Goal: Check status: Check status

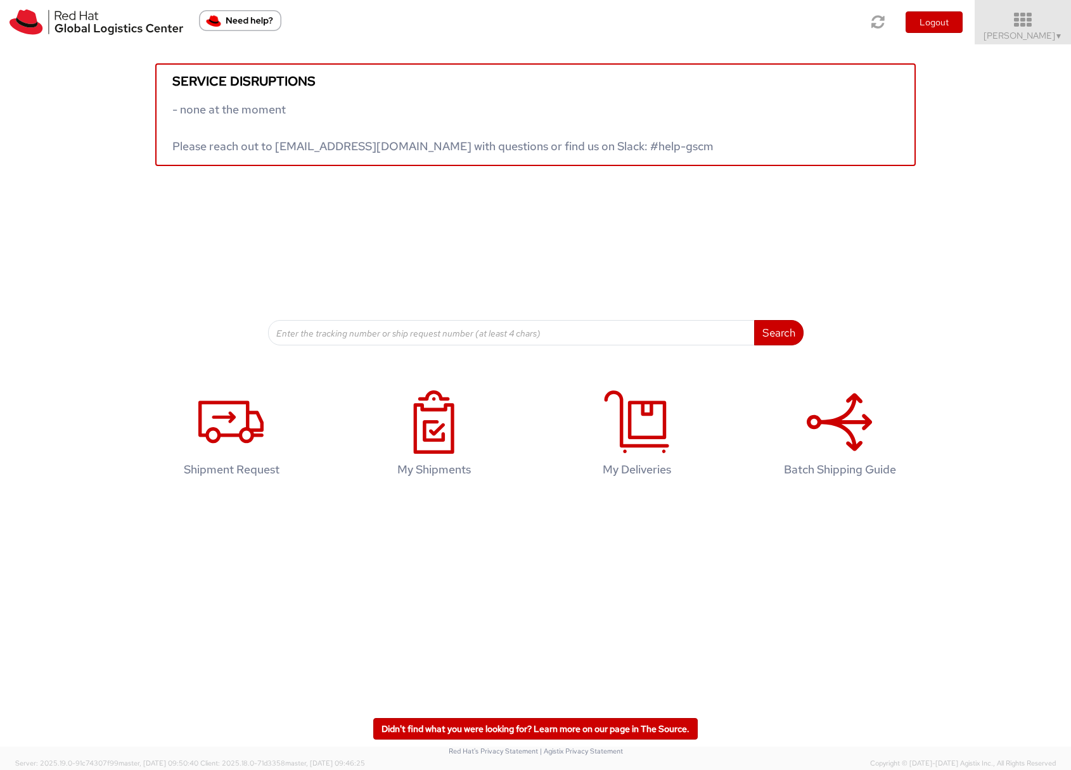
click at [1028, 34] on span "Sona Mala ▼" at bounding box center [1023, 35] width 79 height 11
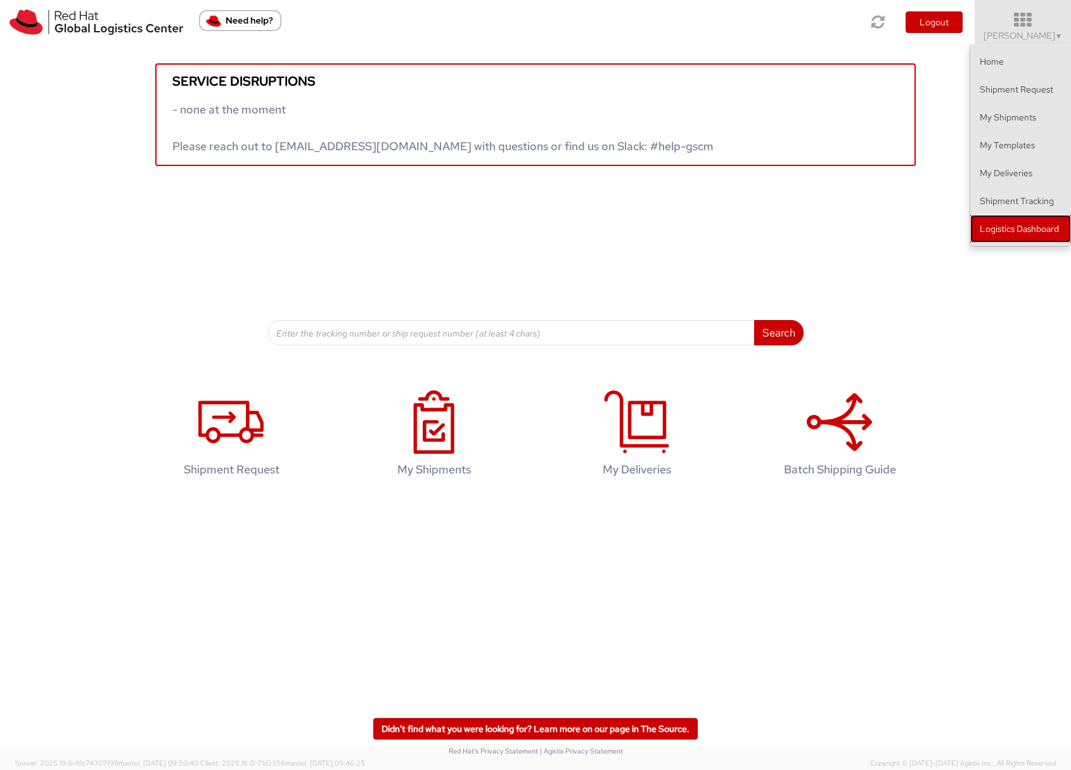
click at [1024, 236] on link "Logistics Dashboard" at bounding box center [1020, 229] width 101 height 28
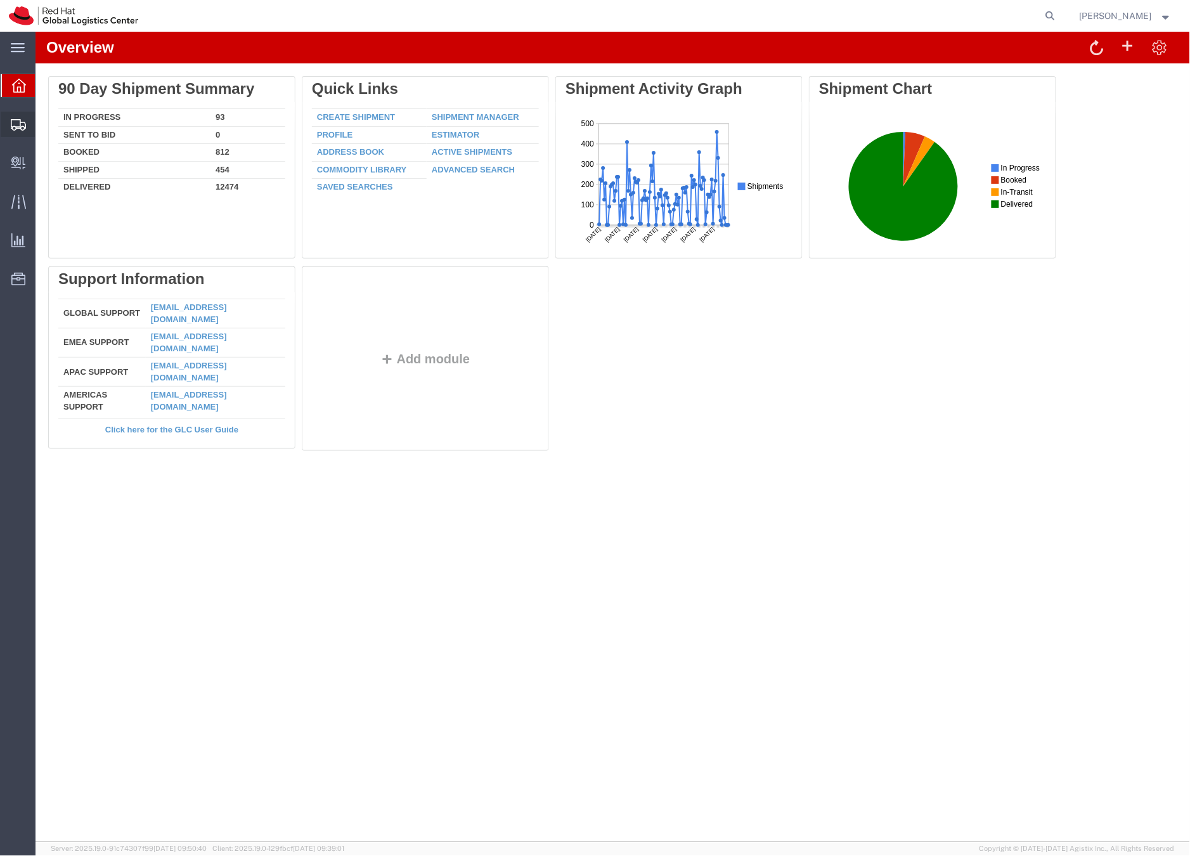
click at [16, 125] on icon at bounding box center [18, 124] width 15 height 11
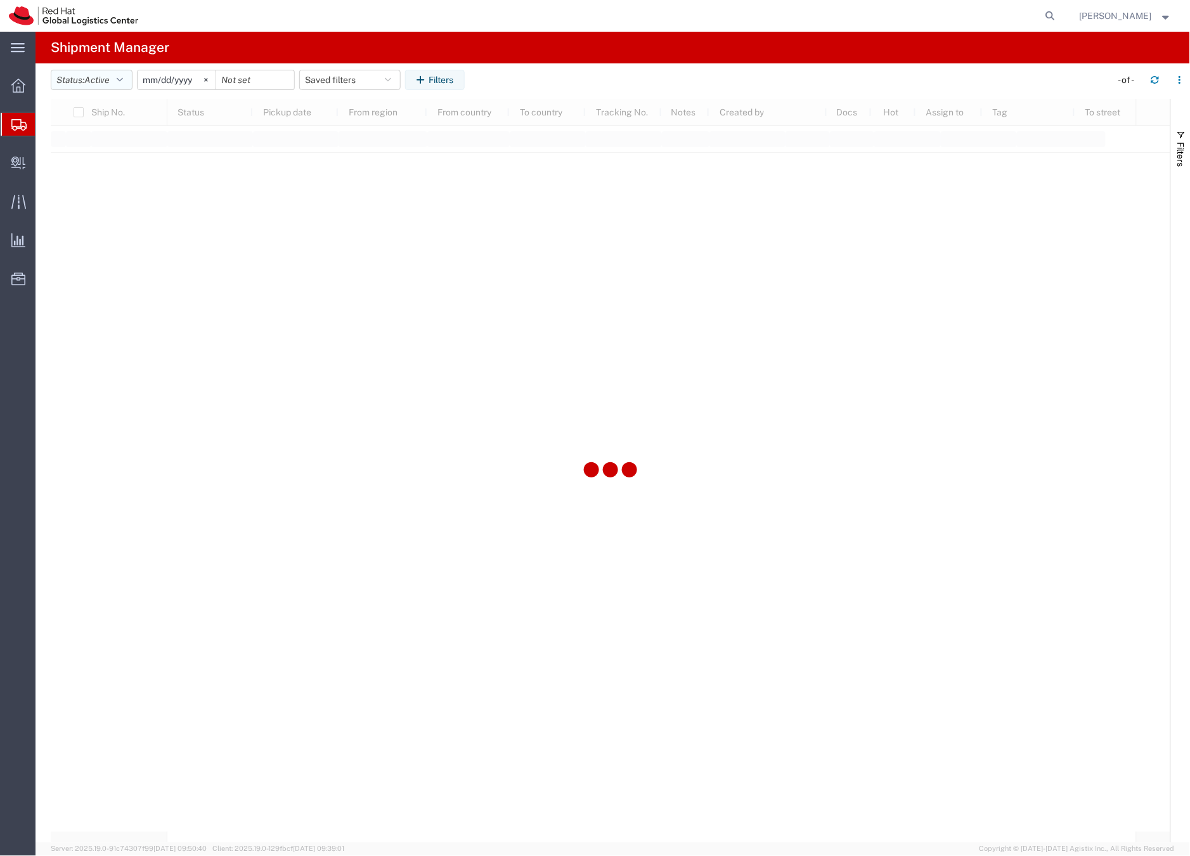
click at [108, 80] on span "Active" at bounding box center [96, 80] width 25 height 10
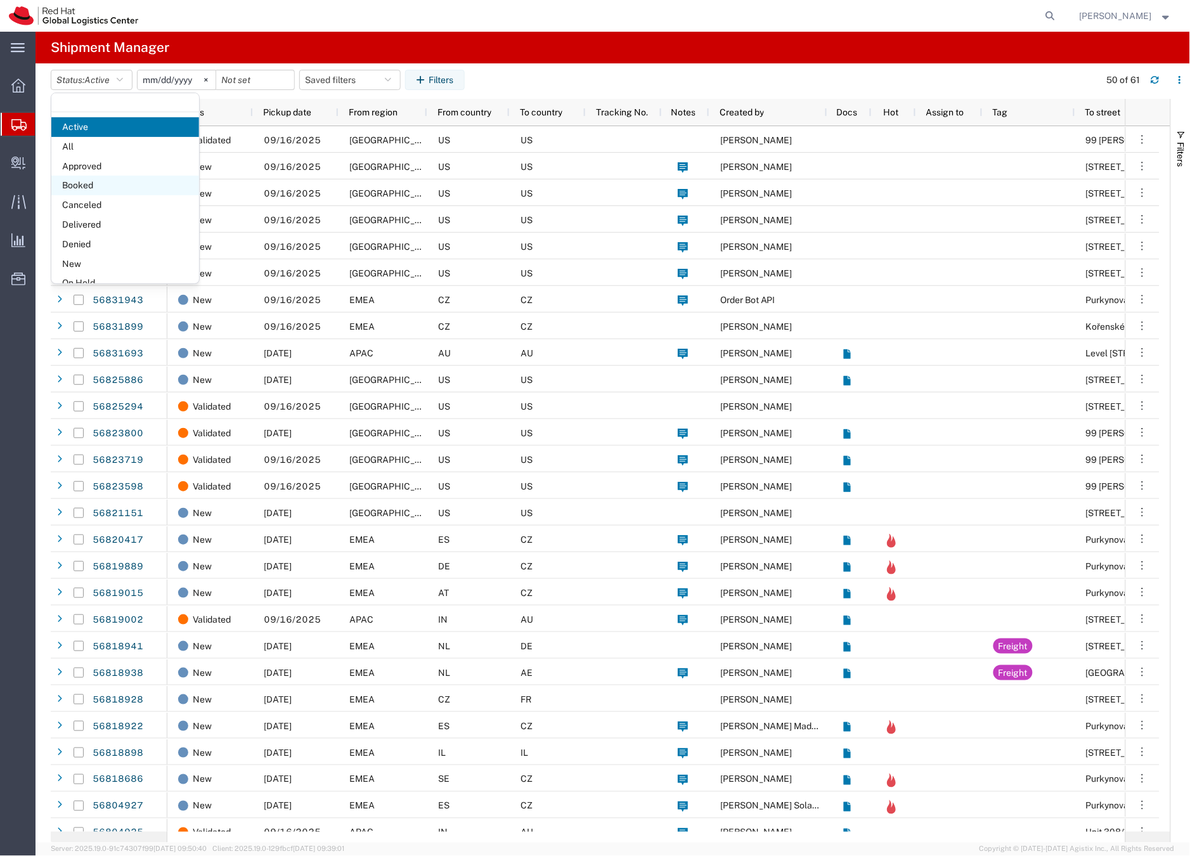
click at [98, 185] on span "Booked" at bounding box center [125, 186] width 148 height 20
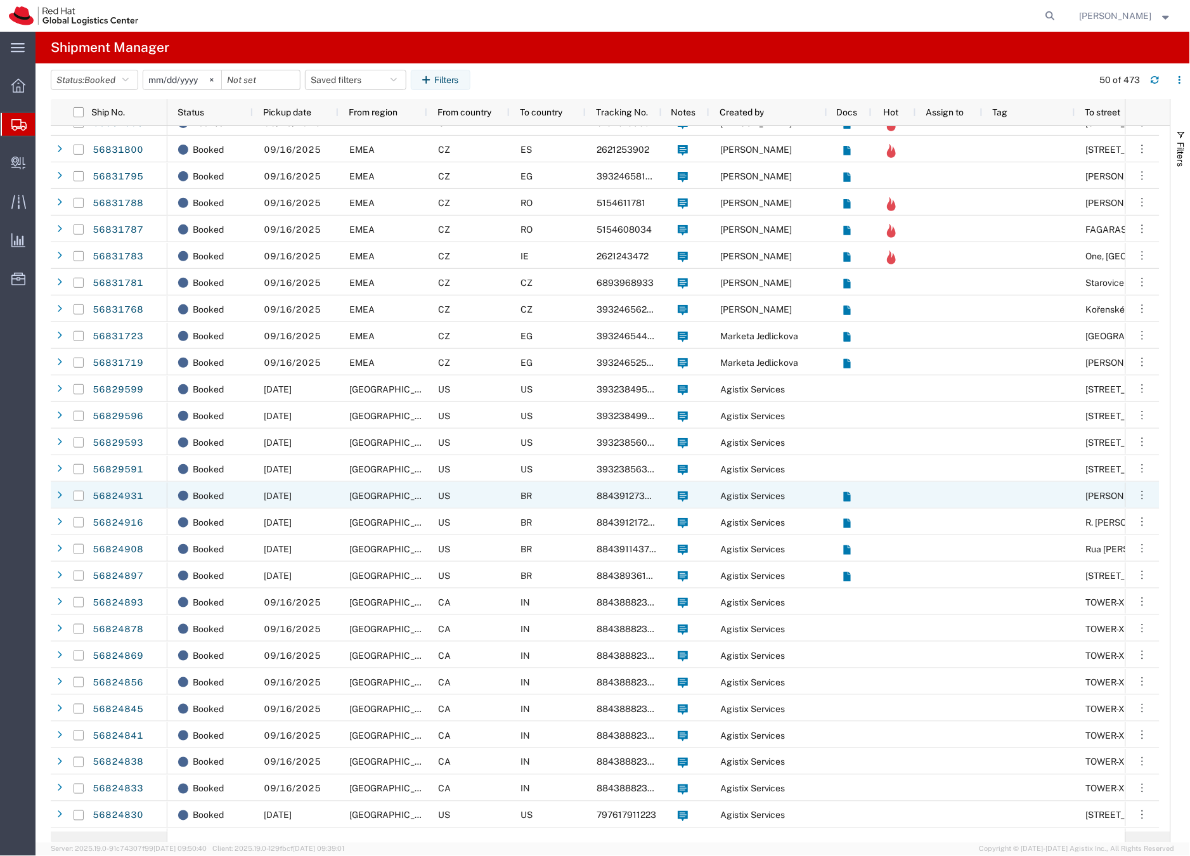
scroll to position [458, 0]
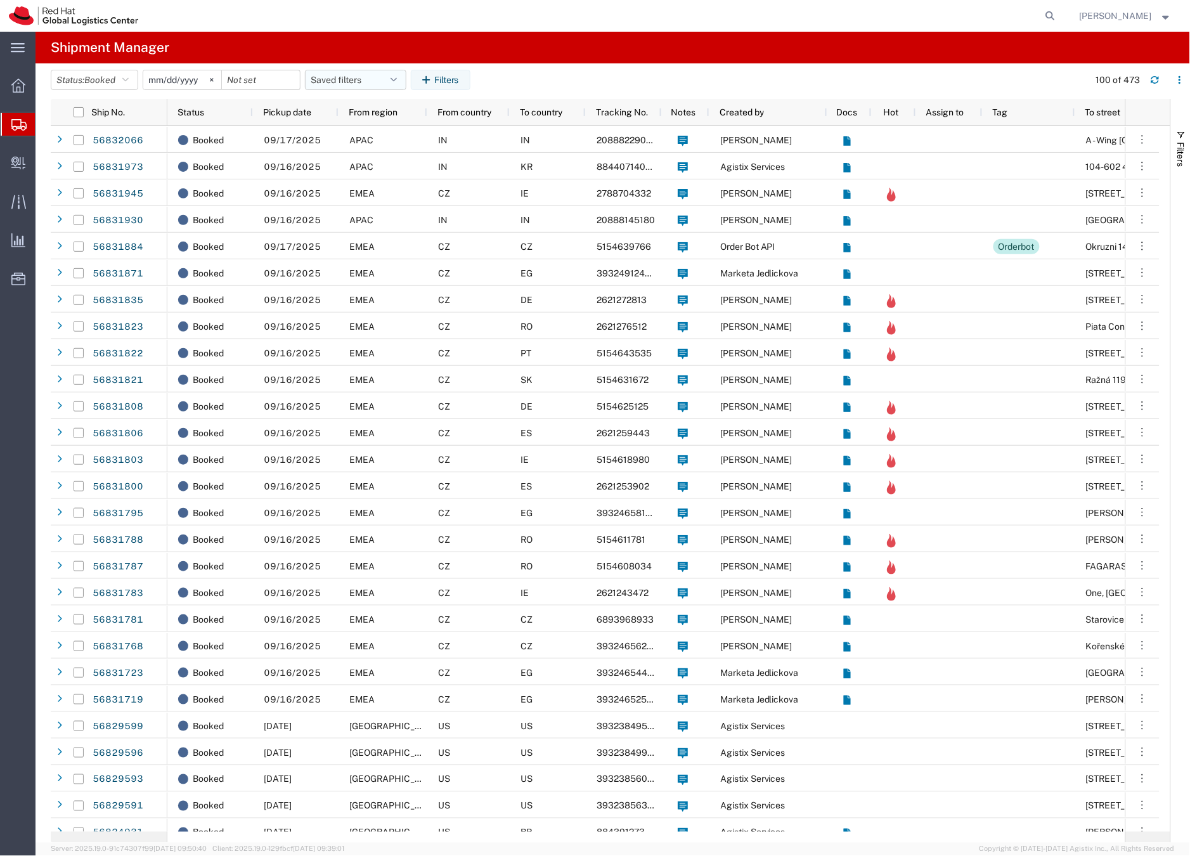
click at [351, 82] on button "Saved filters" at bounding box center [355, 80] width 101 height 20
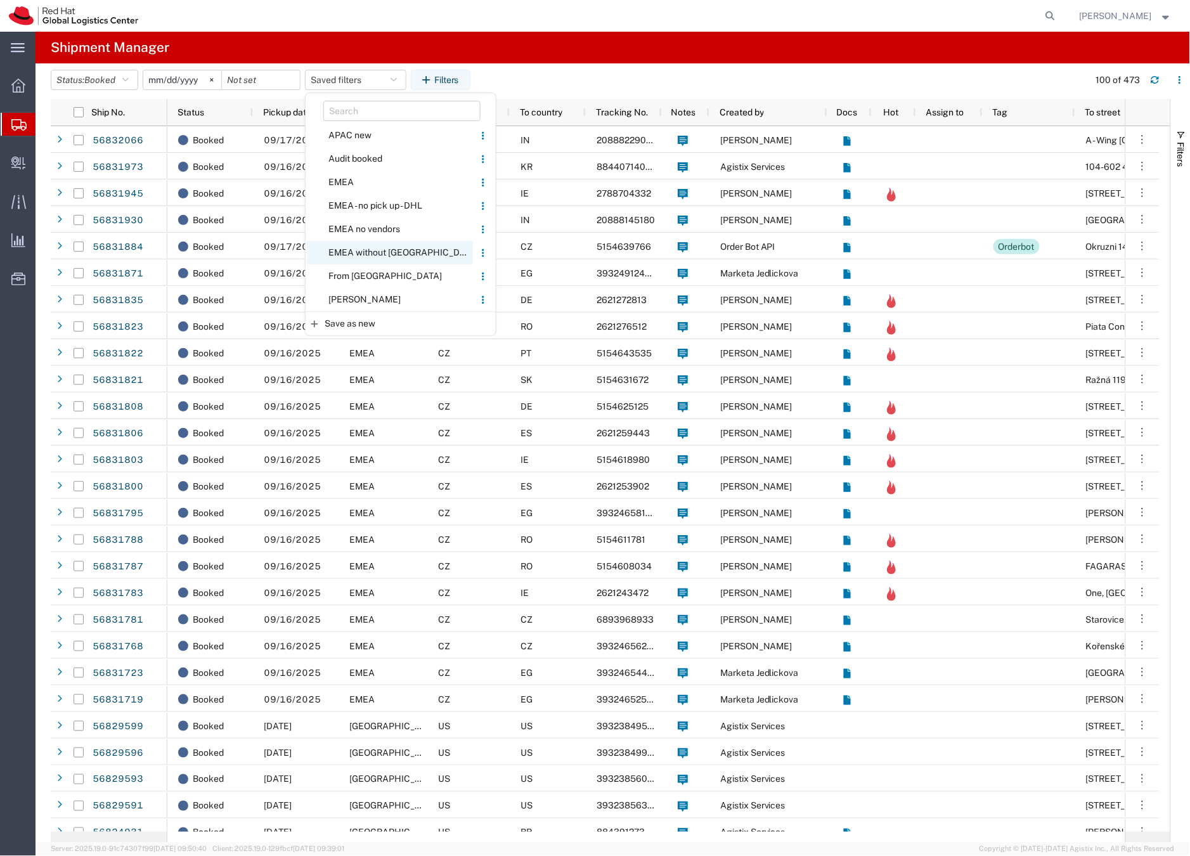
click at [355, 252] on span "EMEA without Brno" at bounding box center [390, 252] width 166 height 23
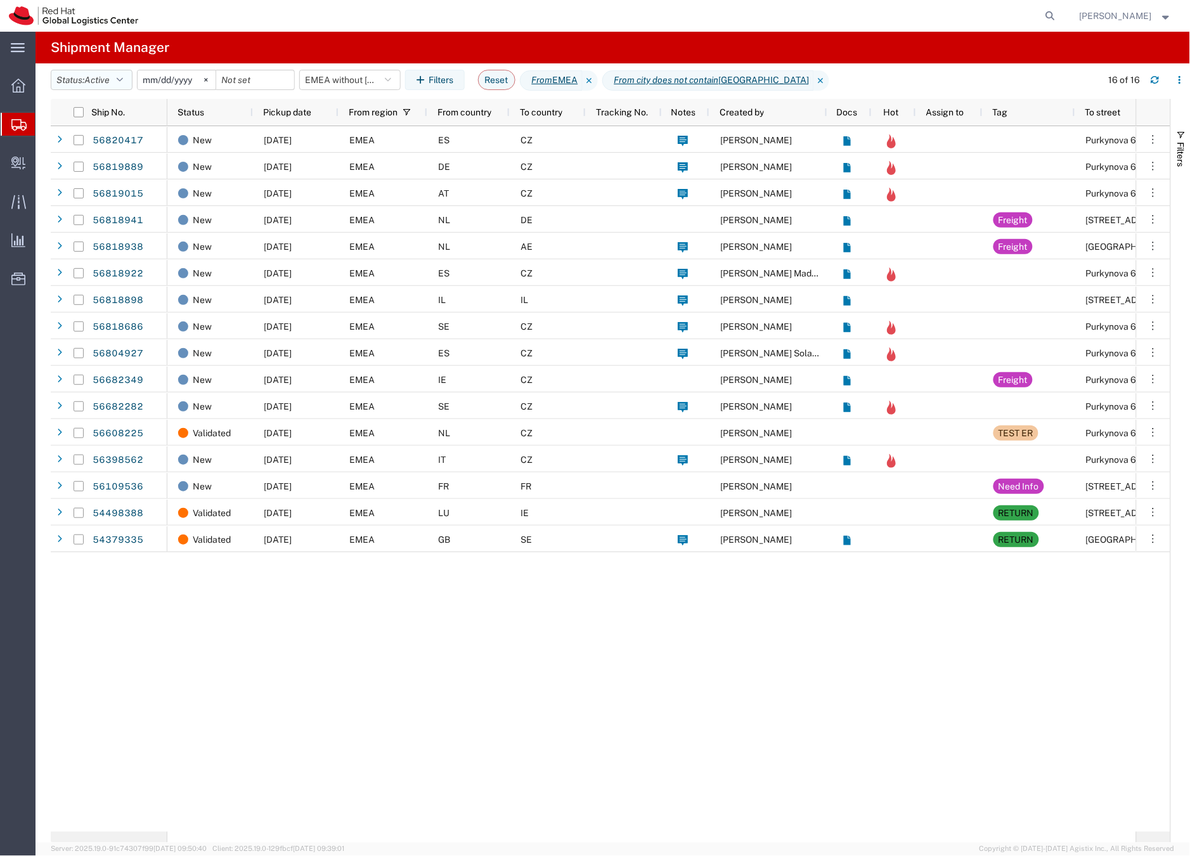
click at [109, 79] on span "Active" at bounding box center [96, 80] width 25 height 10
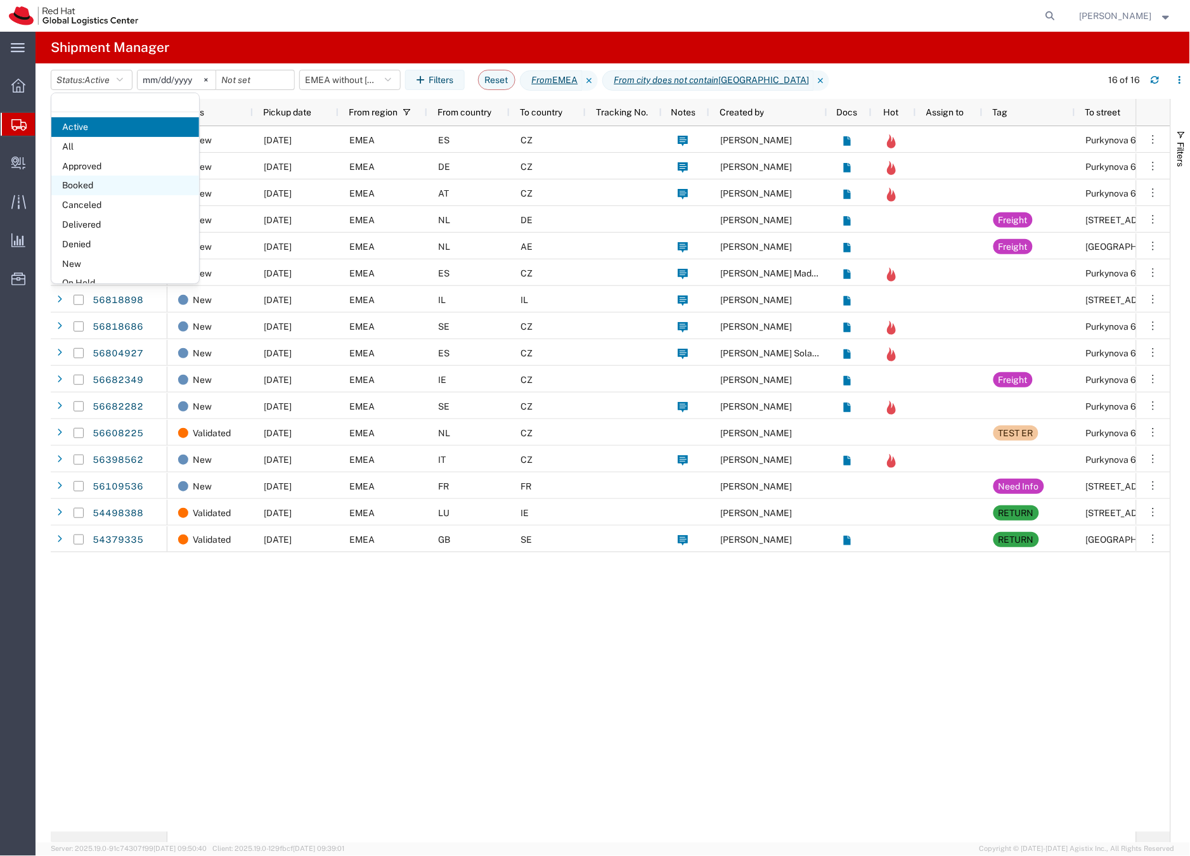
click at [94, 186] on span "Booked" at bounding box center [125, 186] width 148 height 20
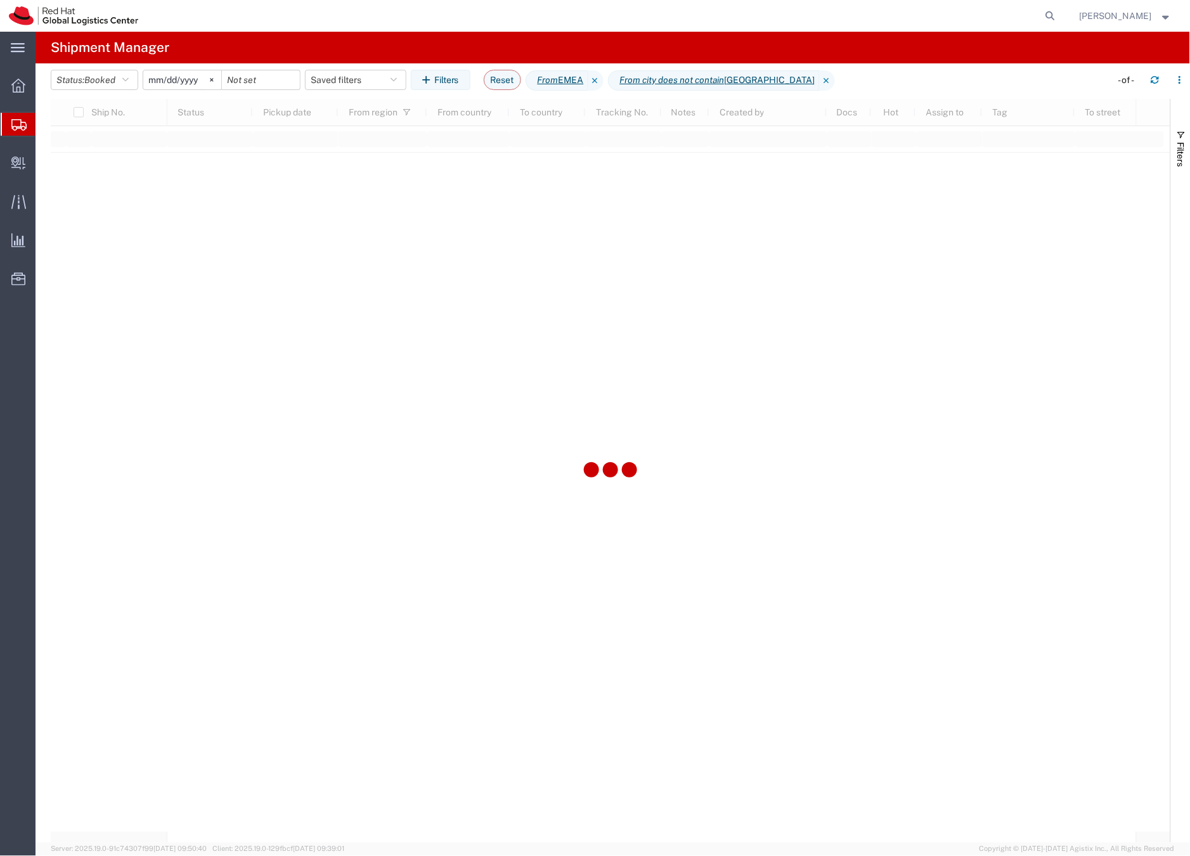
click at [189, 81] on input "2023-06-14" at bounding box center [182, 79] width 78 height 19
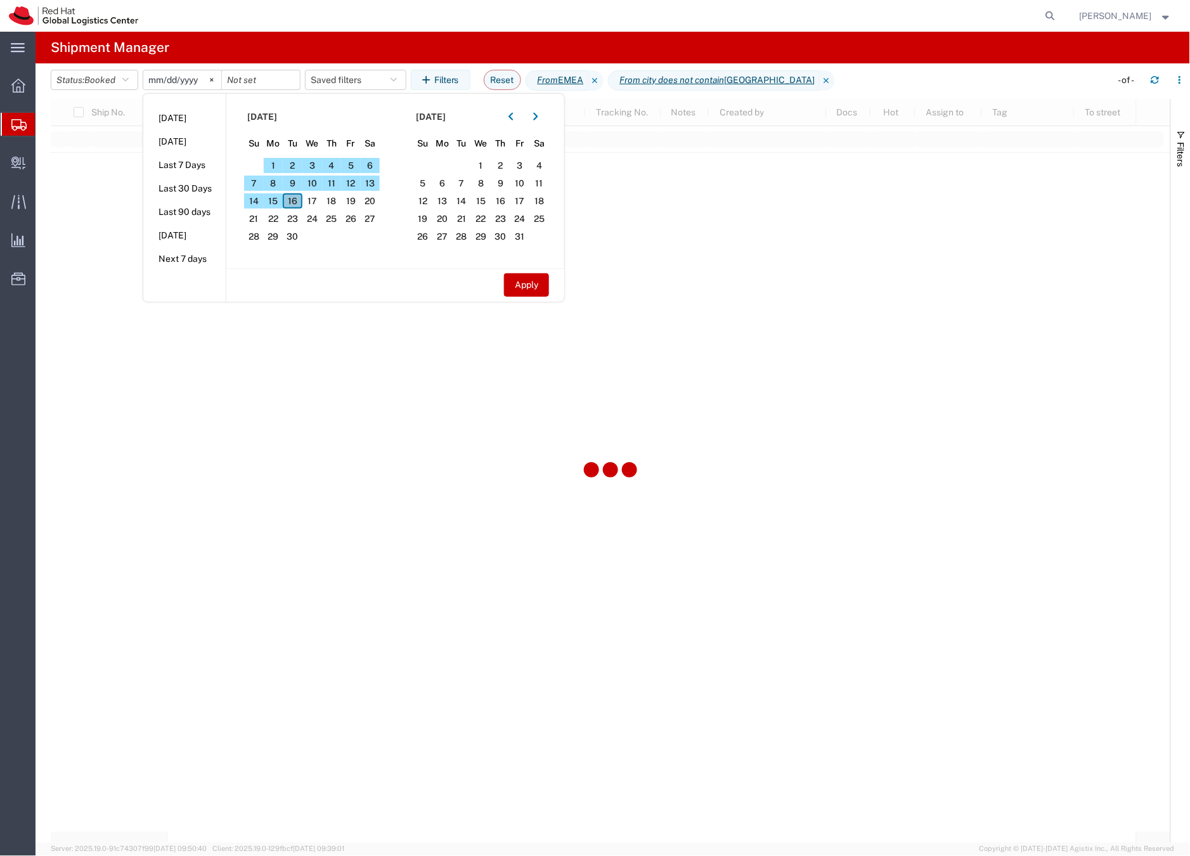
click at [298, 195] on span "16" at bounding box center [293, 200] width 20 height 15
click at [537, 287] on button "Apply" at bounding box center [526, 284] width 45 height 23
type input "2025-09-16"
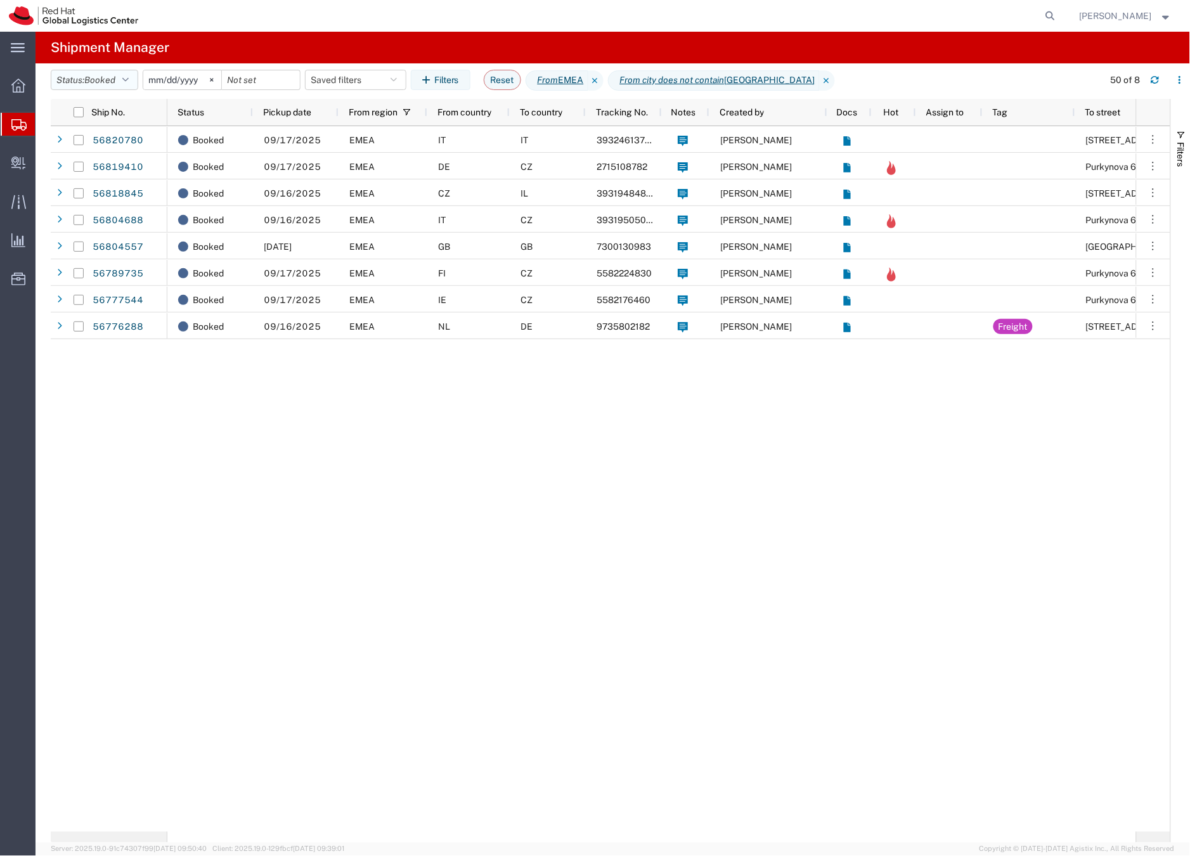
click at [122, 80] on button "Status: Booked" at bounding box center [94, 80] width 87 height 20
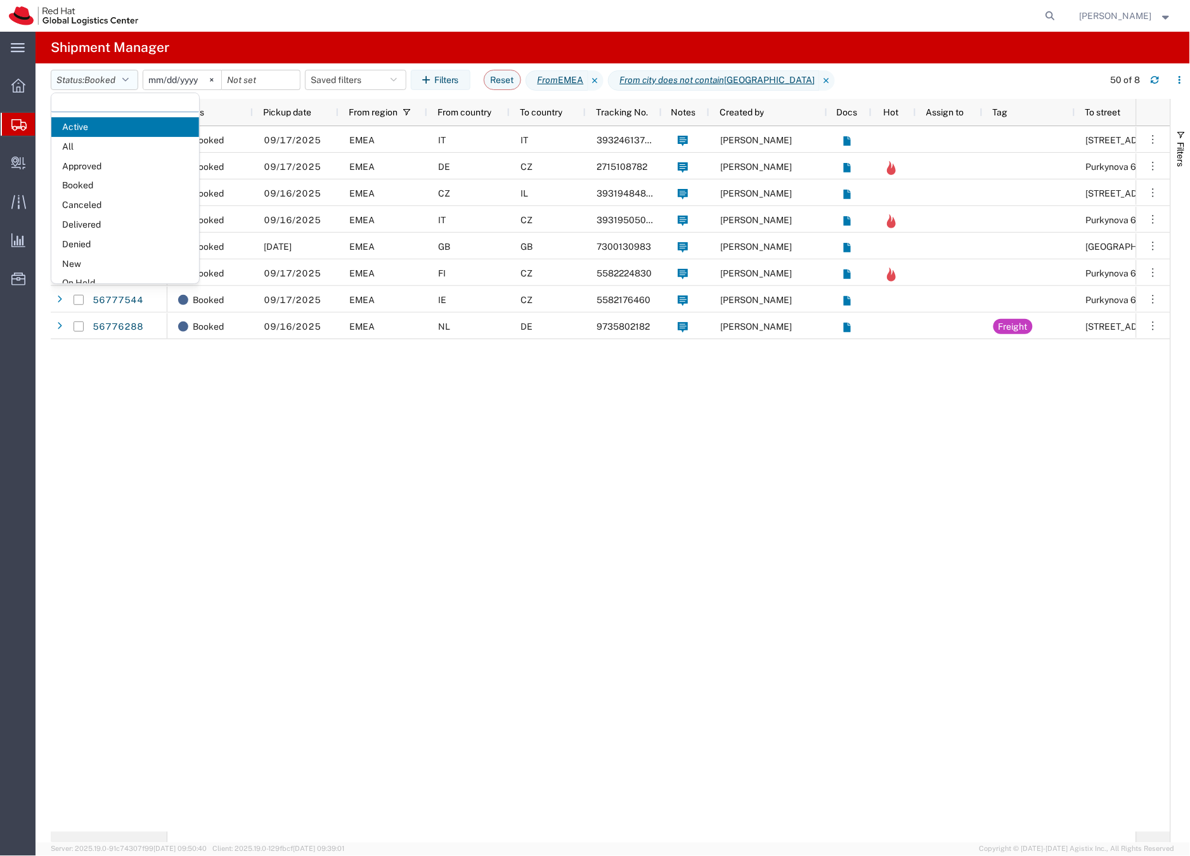
click at [122, 80] on button "Status: Booked" at bounding box center [94, 80] width 87 height 20
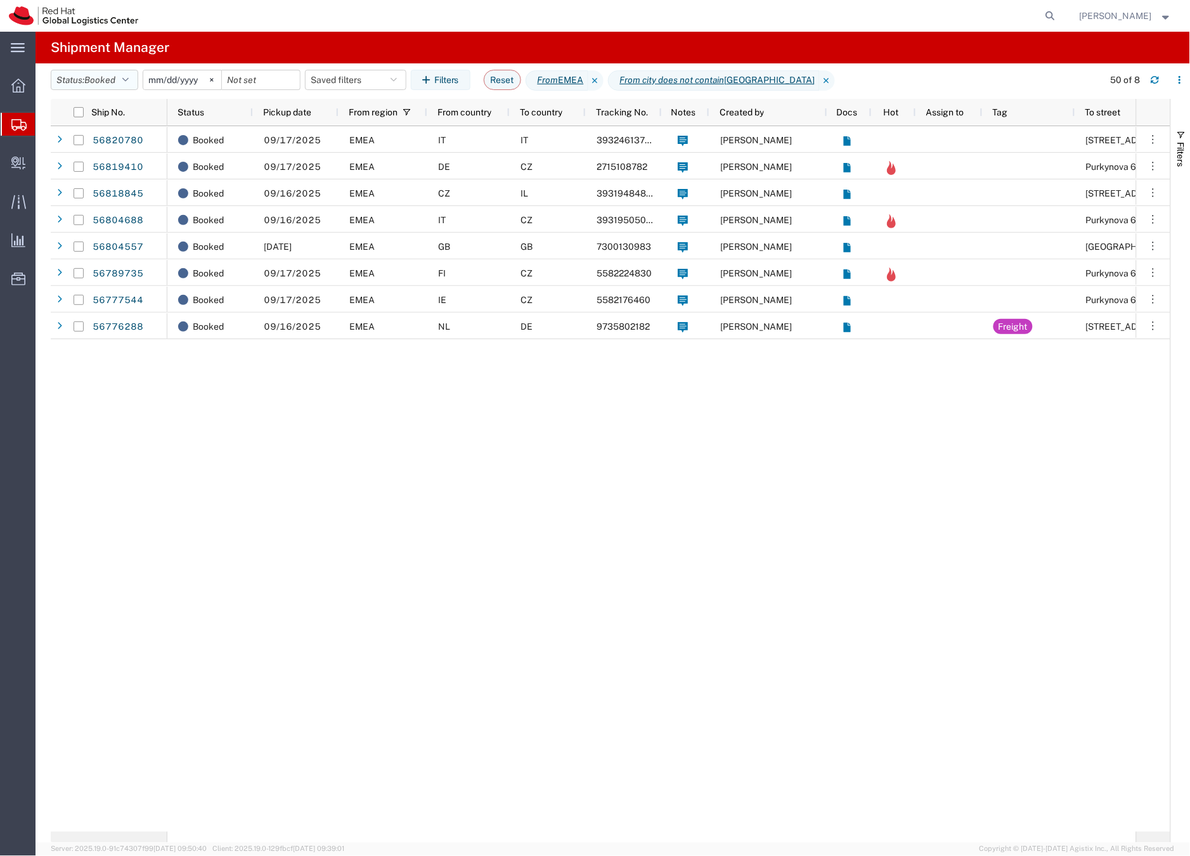
click at [125, 77] on button "Status: Booked" at bounding box center [94, 80] width 87 height 20
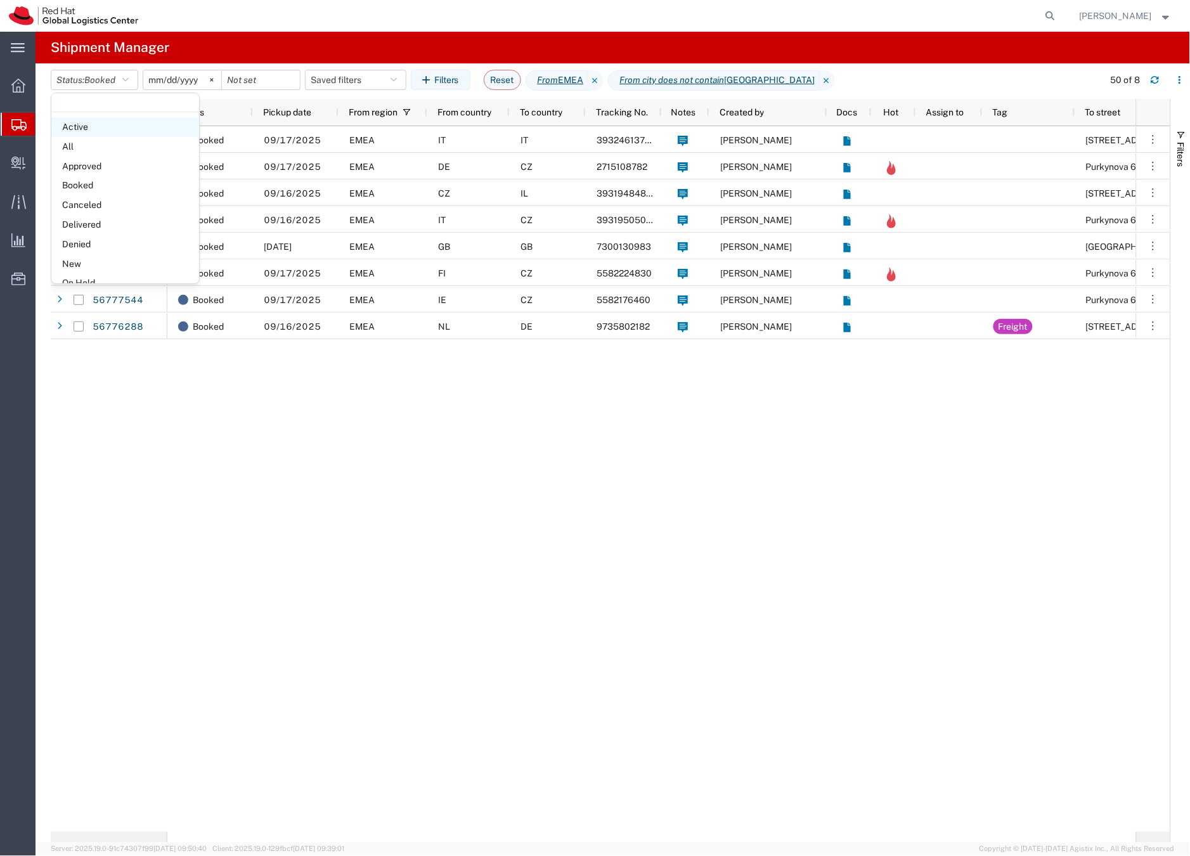
click at [105, 126] on span "Active" at bounding box center [125, 127] width 148 height 20
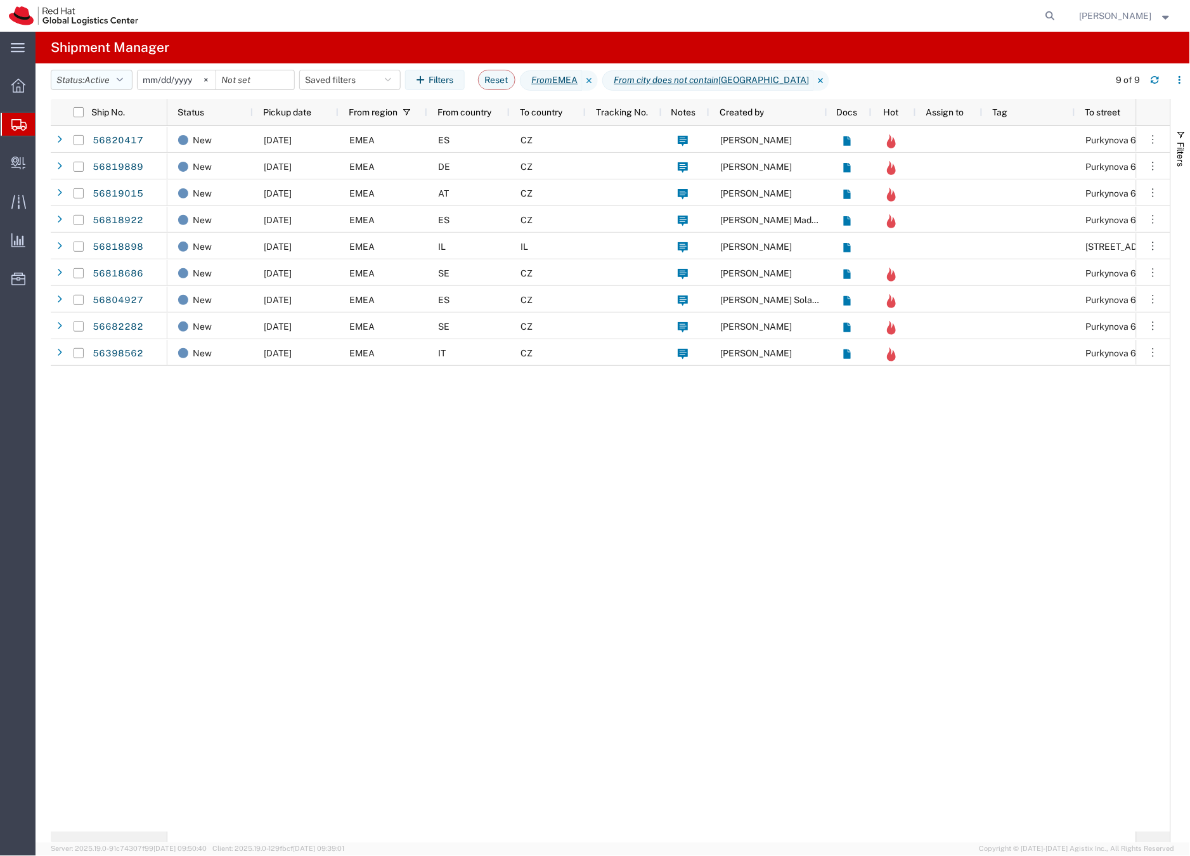
click at [123, 75] on icon "button" at bounding box center [120, 79] width 6 height 9
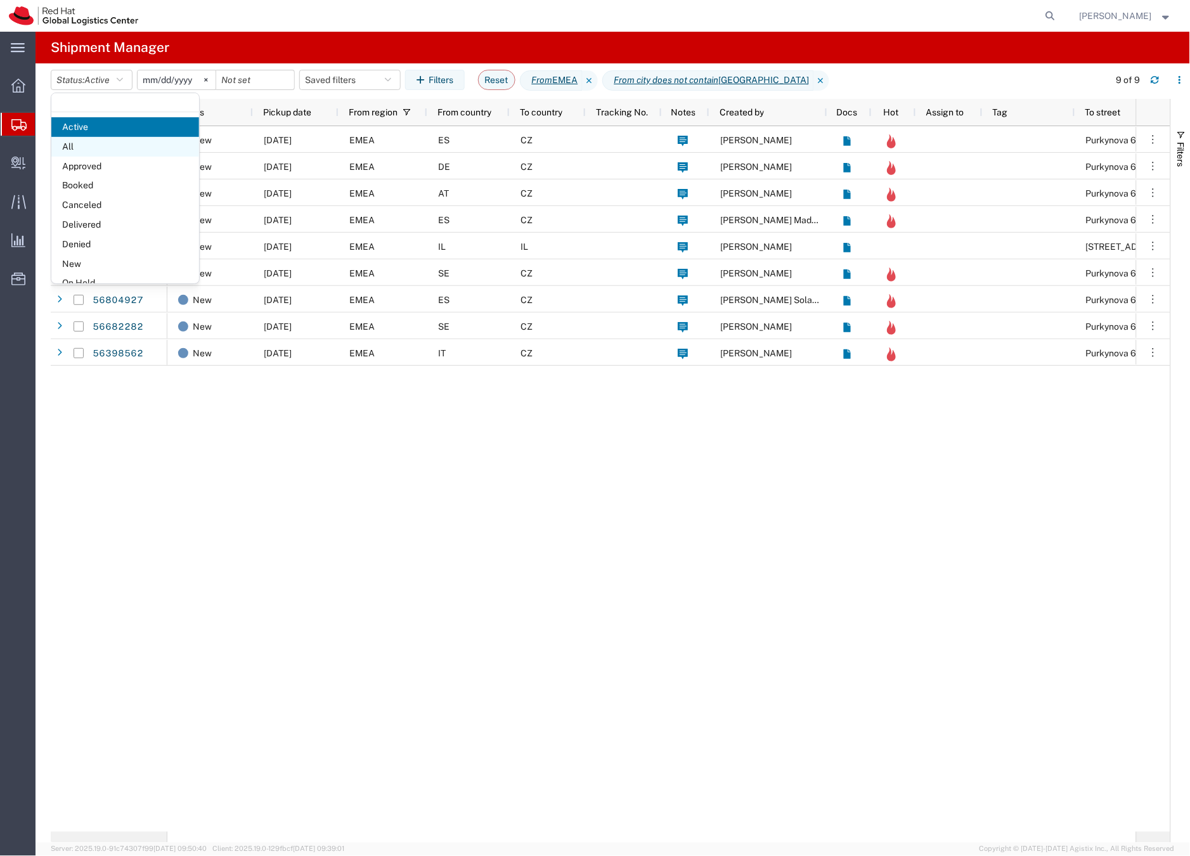
click at [81, 145] on span "All" at bounding box center [125, 147] width 148 height 20
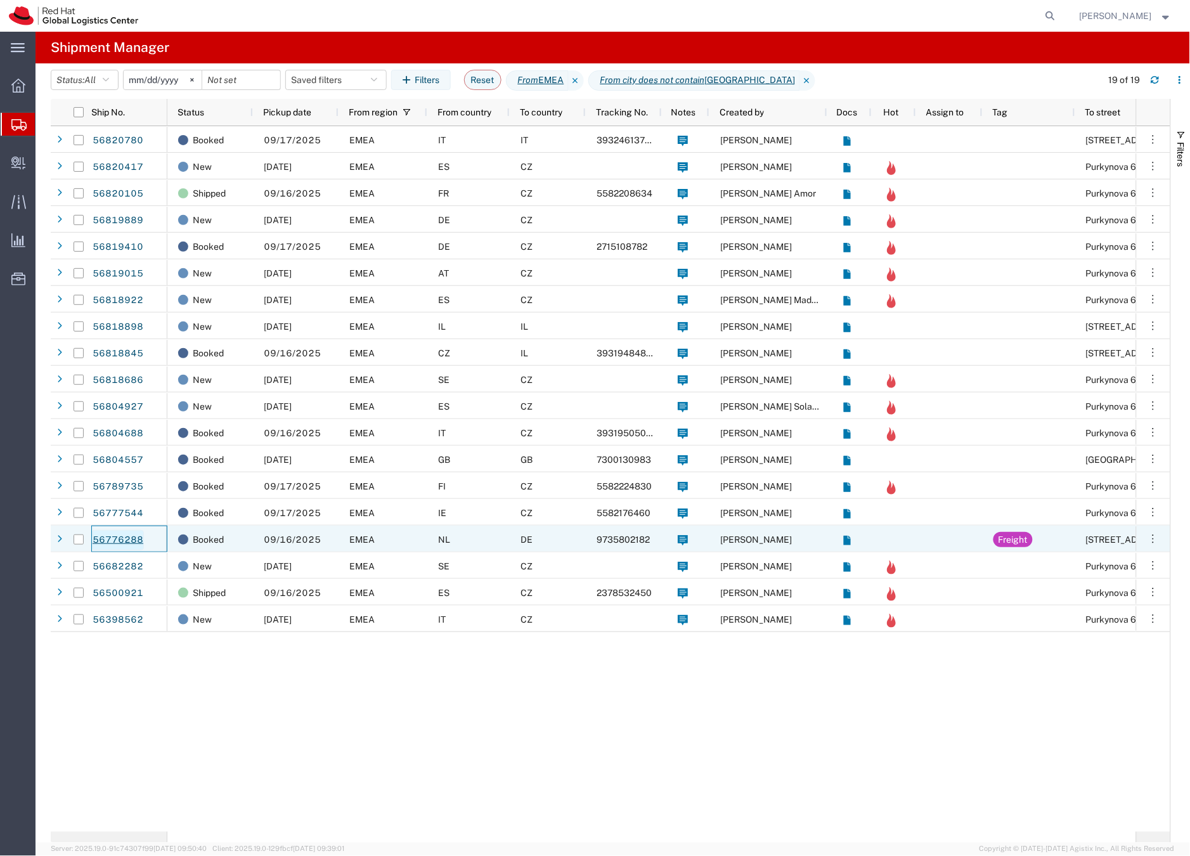
click at [132, 541] on link "56776288" at bounding box center [118, 540] width 52 height 20
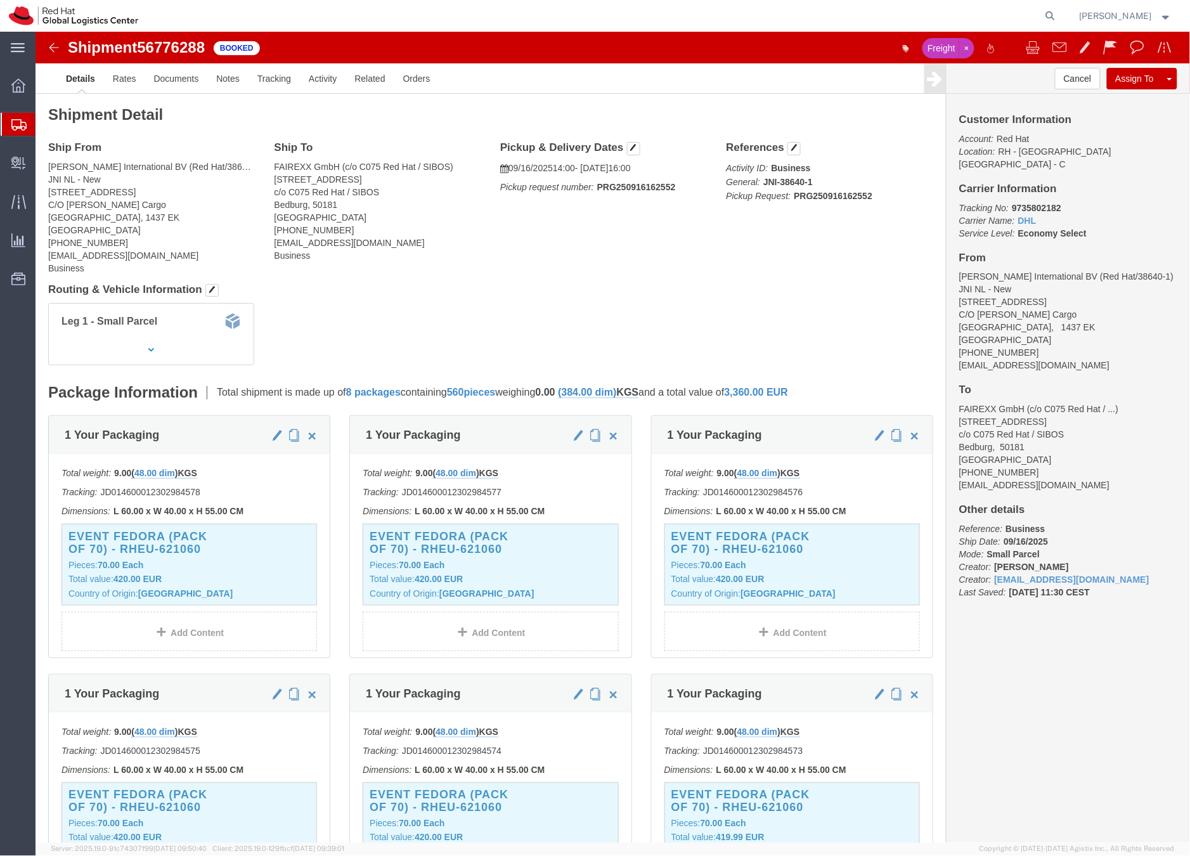
scroll to position [3, 0]
click b "9735802182"
copy b "9735802182"
